Goal: Transaction & Acquisition: Purchase product/service

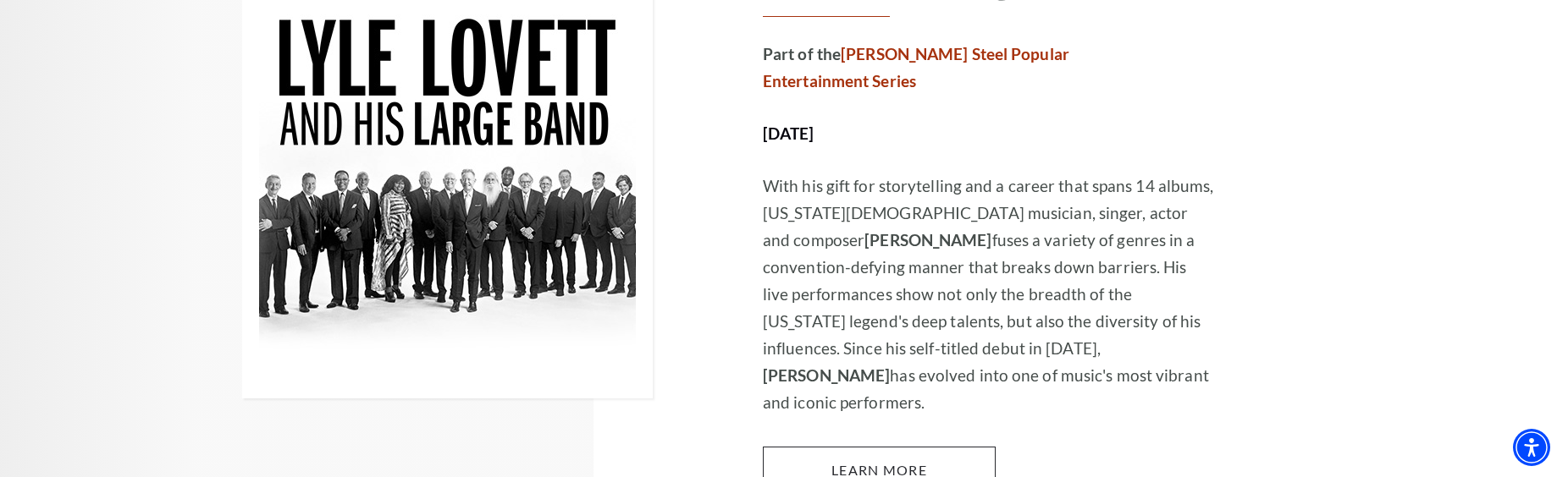
scroll to position [2828, 0]
click at [928, 446] on link "Learn More" at bounding box center [879, 469] width 232 height 48
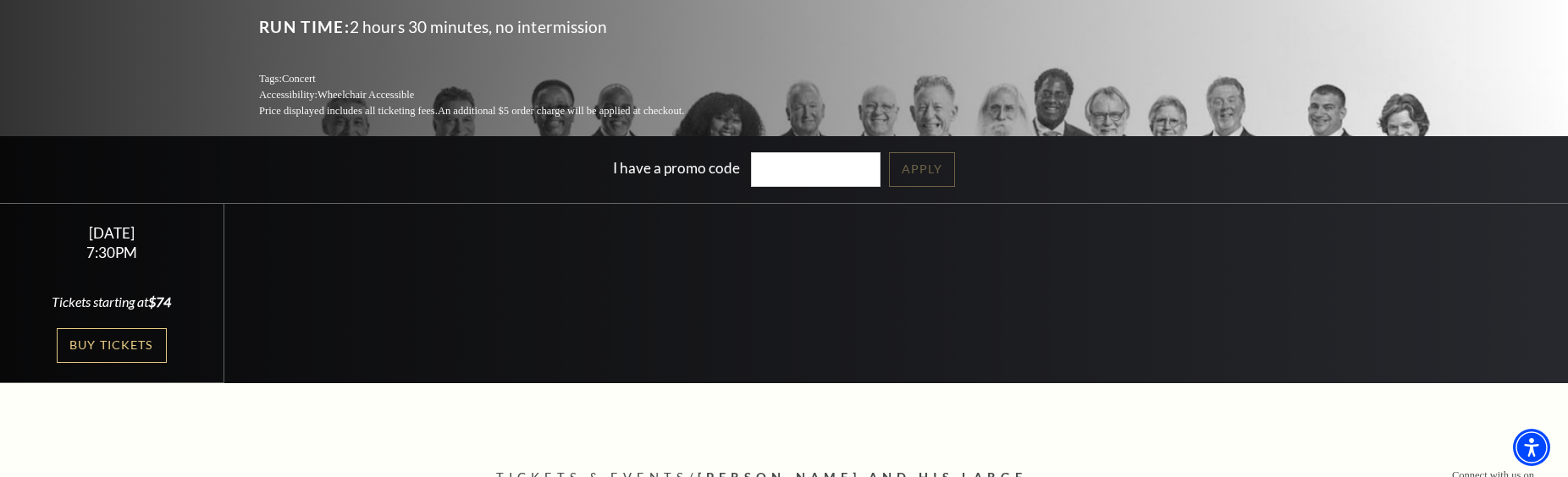
scroll to position [259, 0]
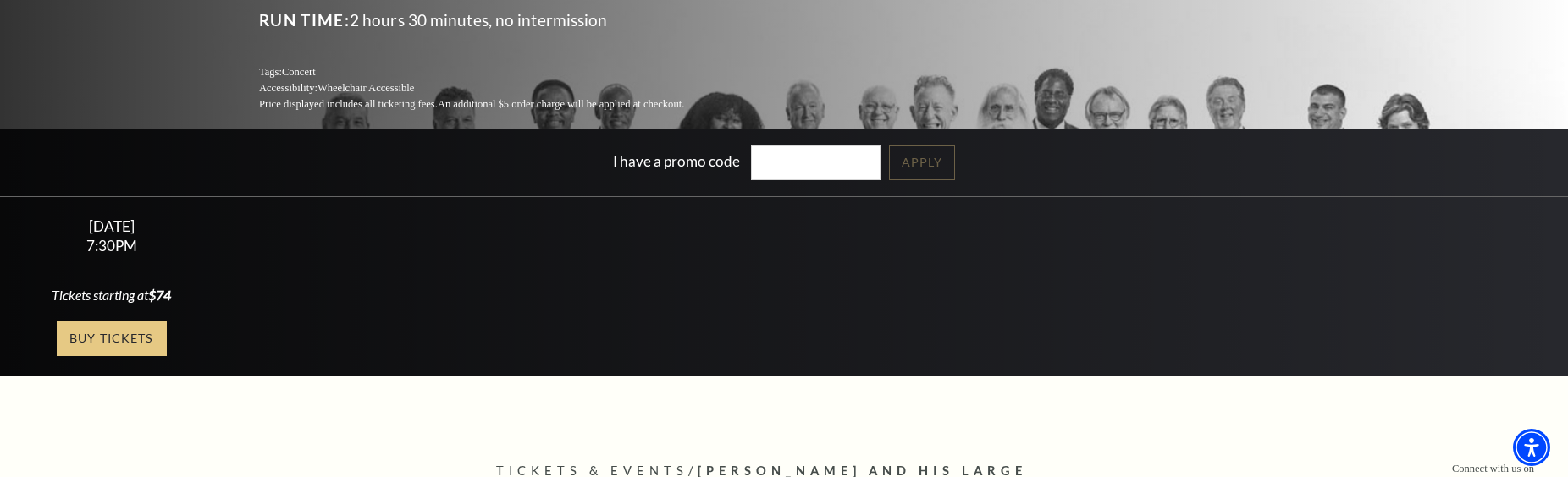
click at [145, 322] on link "Buy Tickets" at bounding box center [111, 339] width 110 height 35
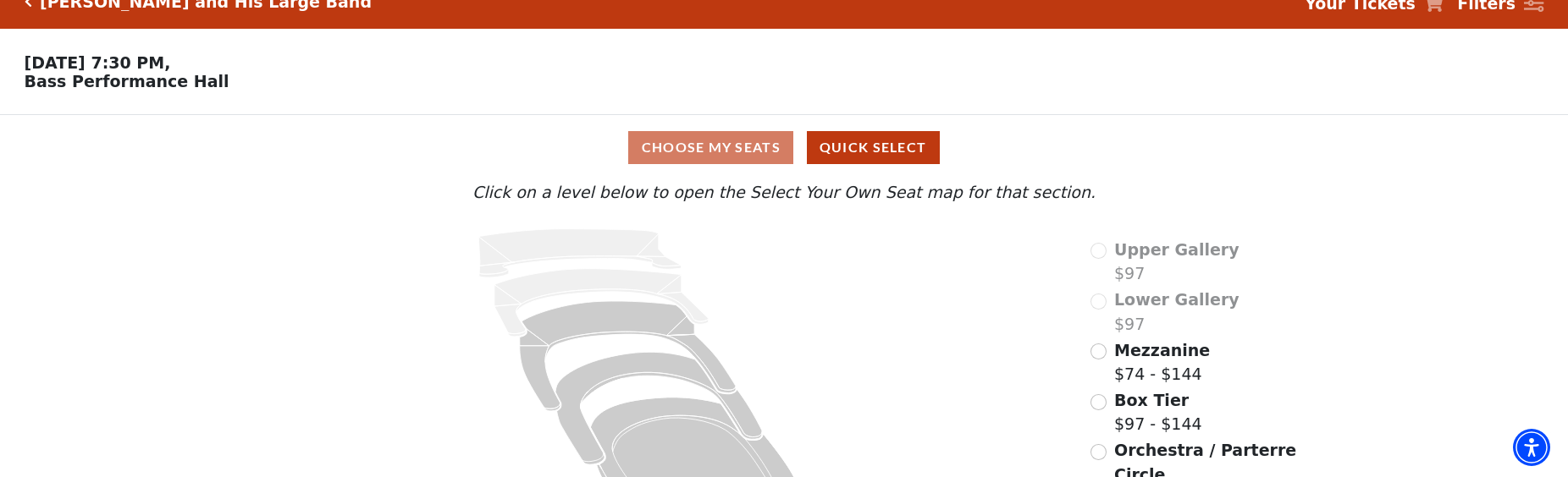
scroll to position [65, 0]
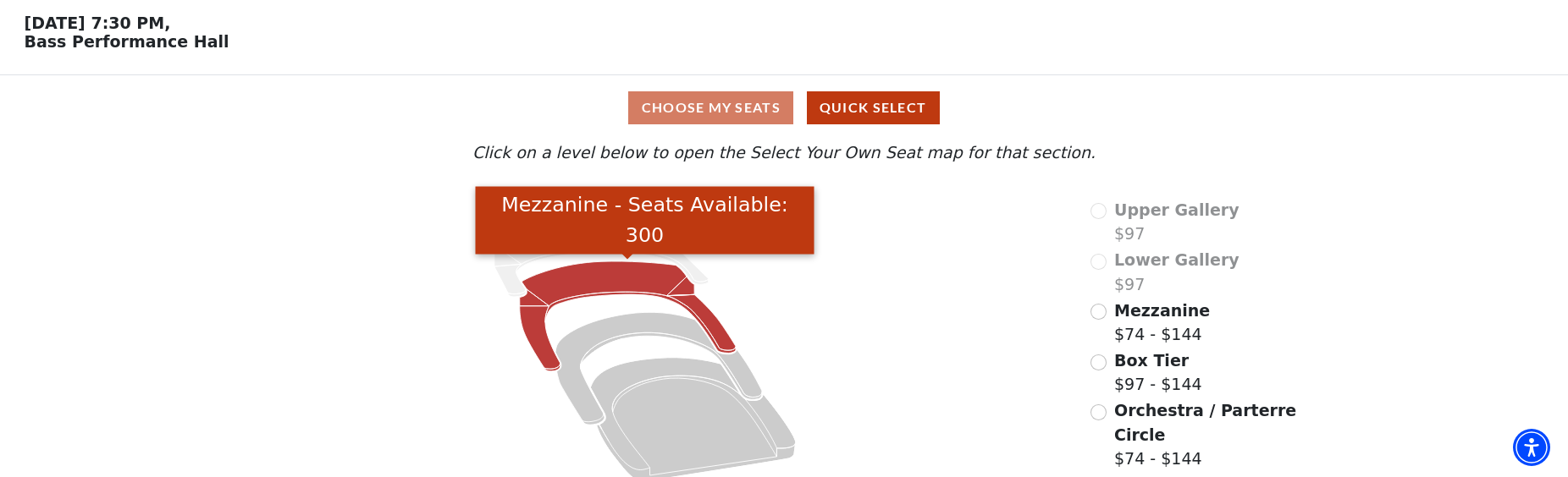
click at [613, 273] on icon "Mezzanine - Seats Available: 300" at bounding box center [627, 317] width 216 height 110
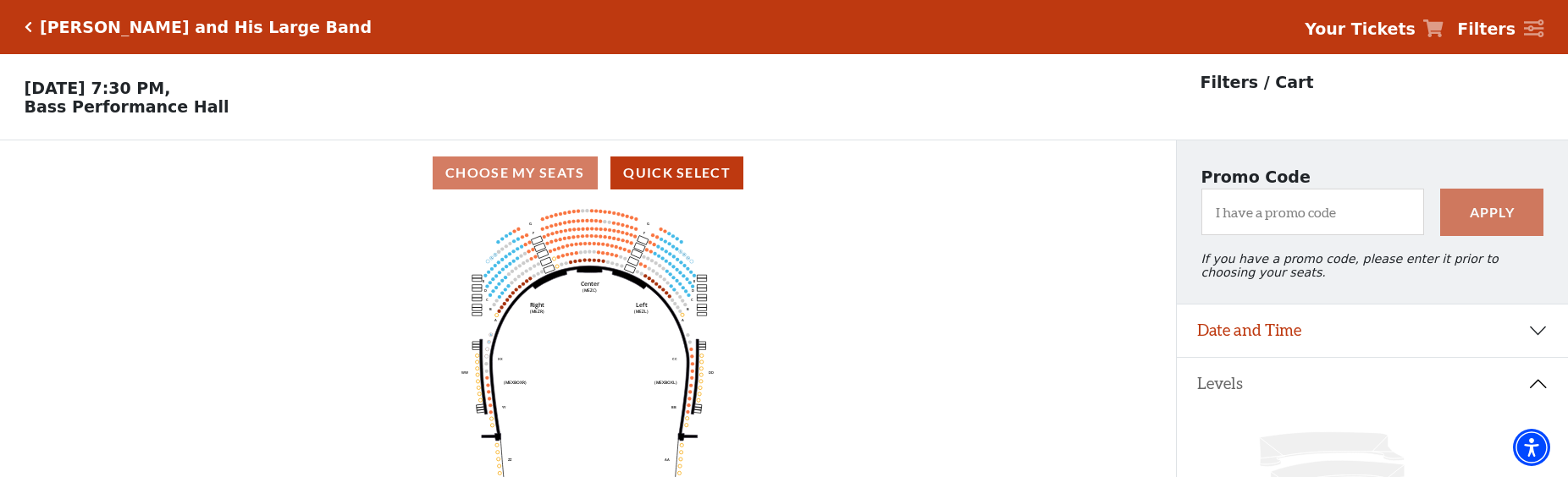
scroll to position [79, 0]
